Goal: Check status: Check status

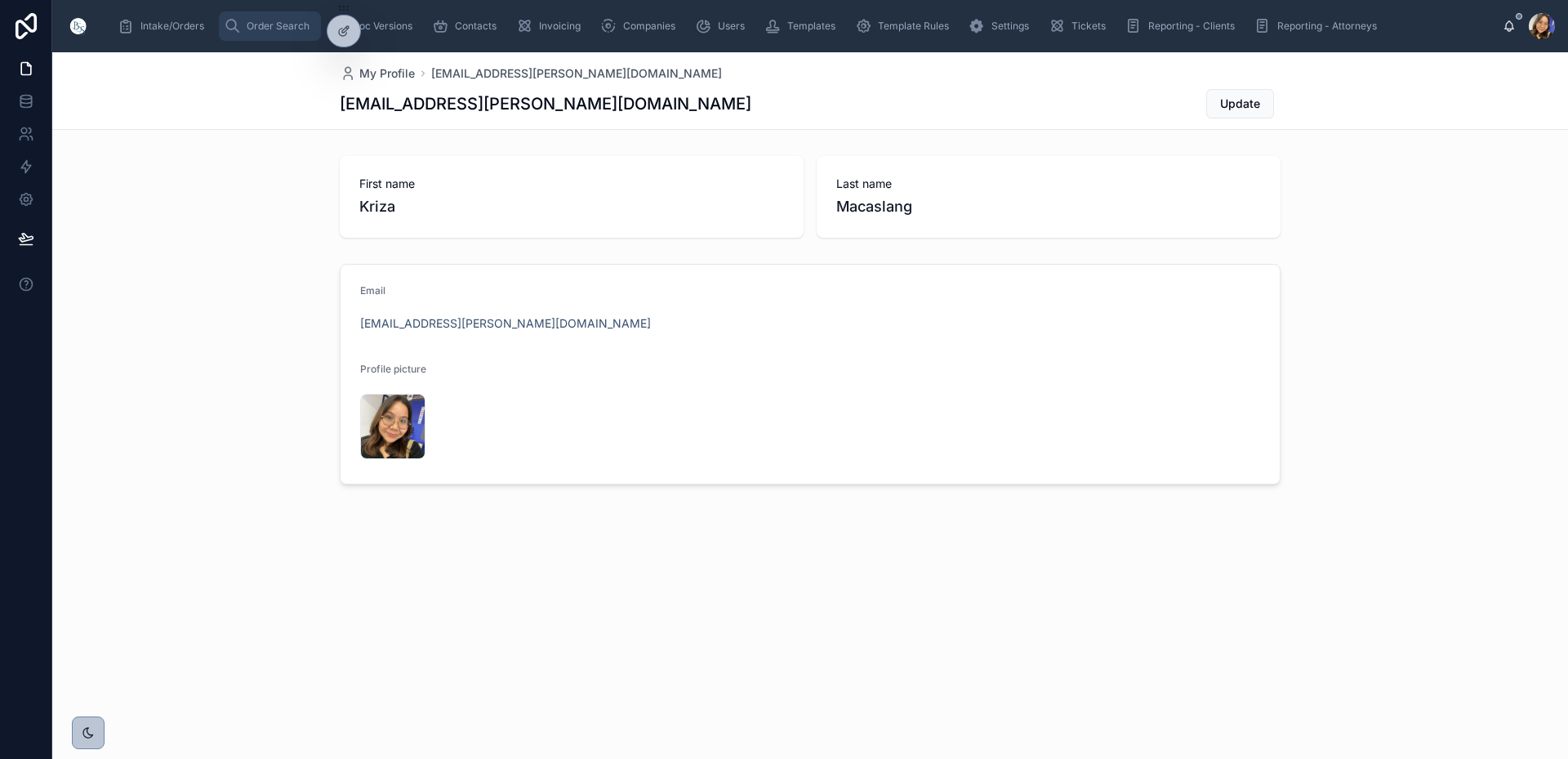
click at [244, 26] on div "Order Search" at bounding box center [270, 26] width 92 height 26
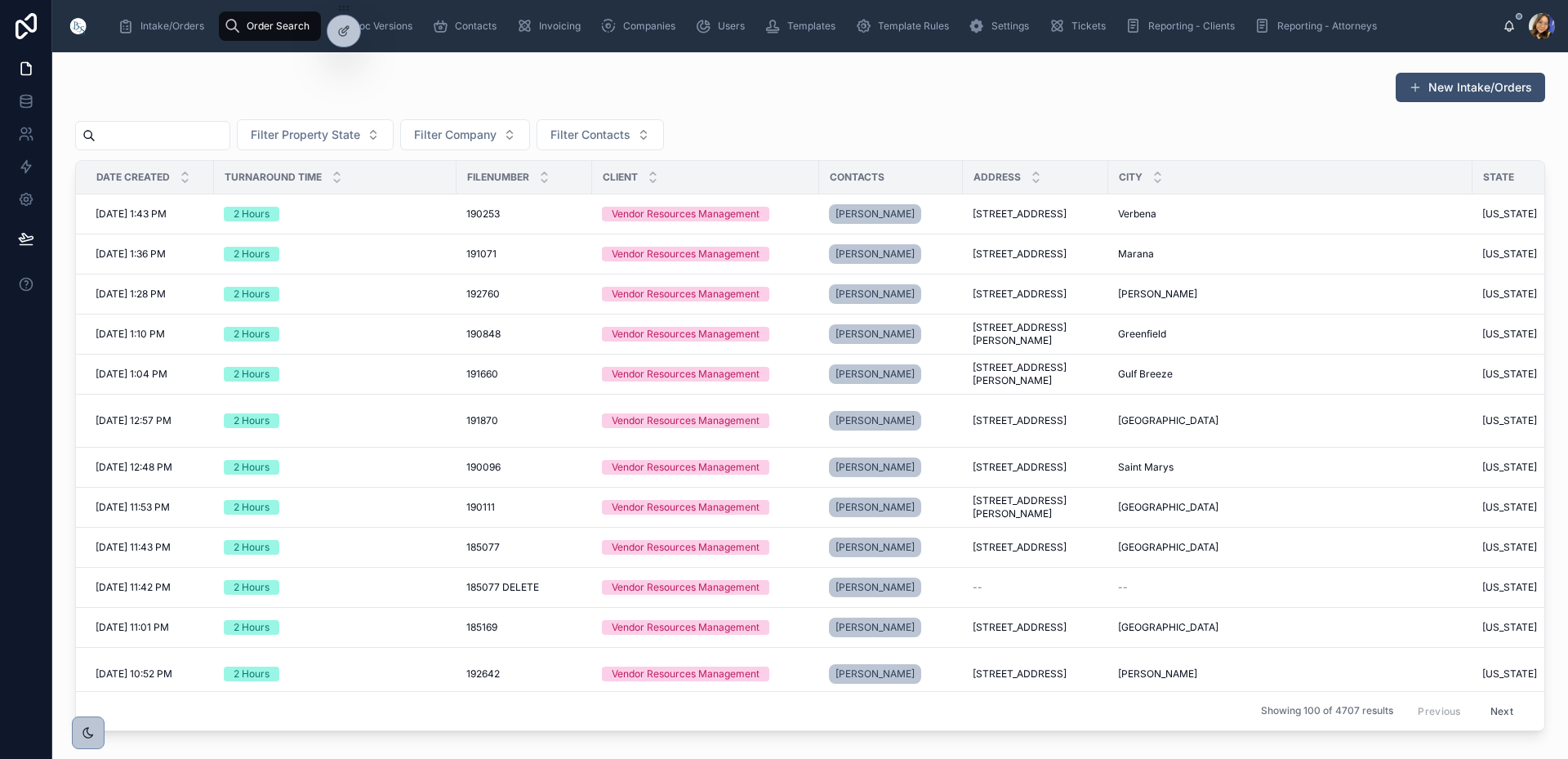
click at [229, 138] on input "text" at bounding box center [162, 135] width 134 height 23
type input "*********"
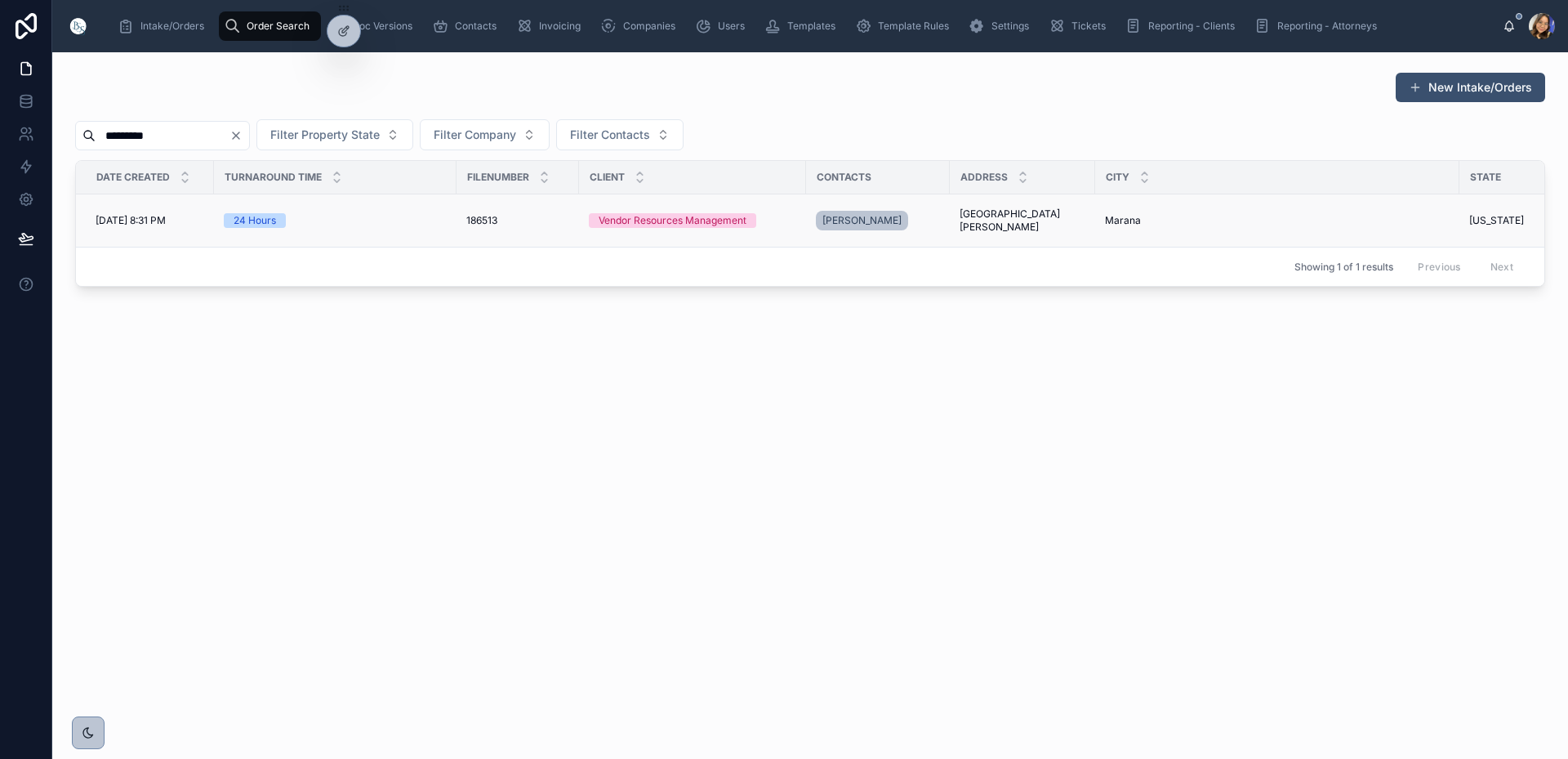
click at [154, 218] on span "[DATE] 8:31 PM" at bounding box center [130, 221] width 70 height 13
